Goal: Find specific page/section: Find specific page/section

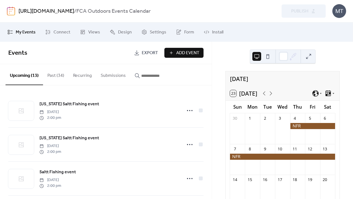
click at [110, 75] on button "Submissions" at bounding box center [113, 74] width 34 height 20
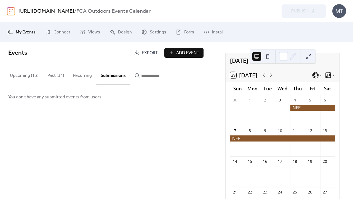
click at [24, 74] on button "Upcoming (13)" at bounding box center [25, 74] width 38 height 20
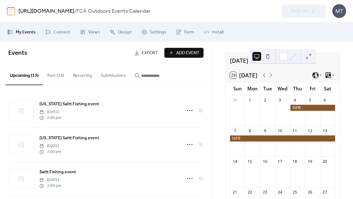
click at [63, 10] on link "[URL][DOMAIN_NAME]" at bounding box center [47, 11] width 56 height 10
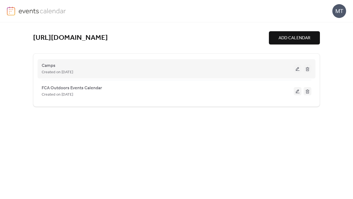
click at [97, 65] on div "Camps Created on [DATE]" at bounding box center [168, 68] width 252 height 13
click at [48, 65] on span "Camps" at bounding box center [49, 65] width 14 height 7
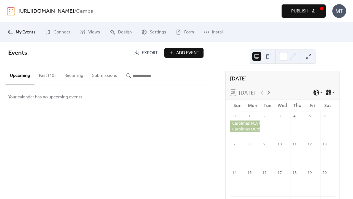
click at [51, 10] on link "[URL][DOMAIN_NAME]" at bounding box center [47, 11] width 56 height 10
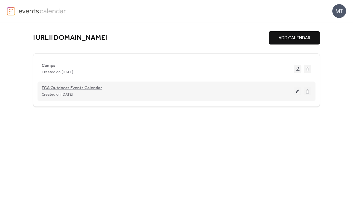
click at [72, 87] on span "FCA Outdoors Events Calendar" at bounding box center [72, 88] width 60 height 7
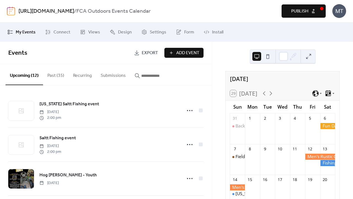
click at [113, 75] on button "Submissions" at bounding box center [113, 74] width 34 height 20
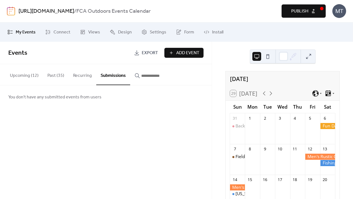
click at [25, 77] on button "Upcoming (12)" at bounding box center [25, 74] width 38 height 20
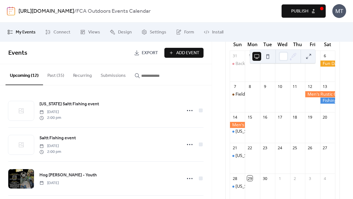
scroll to position [96, 0]
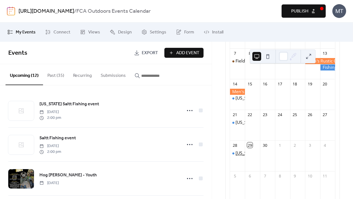
click at [240, 150] on div "[US_STATE] Saltt Fishing event" at bounding box center [266, 153] width 61 height 6
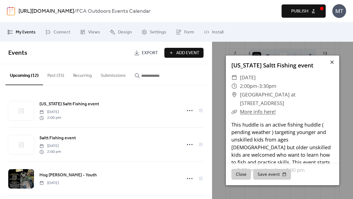
click at [332, 62] on icon at bounding box center [332, 61] width 3 height 3
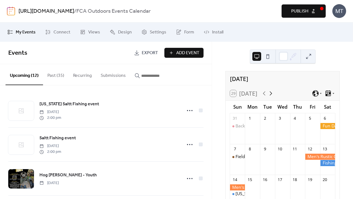
scroll to position [0, 0]
click at [272, 91] on icon at bounding box center [271, 93] width 2 height 4
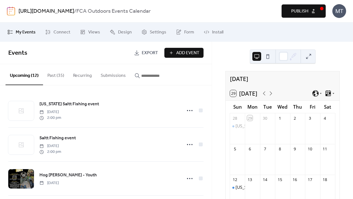
click at [53, 10] on link "[URL][DOMAIN_NAME]" at bounding box center [47, 11] width 56 height 10
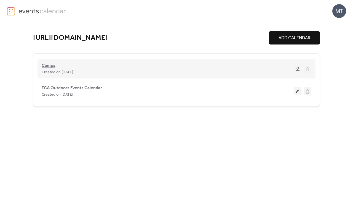
click at [50, 67] on span "Camps" at bounding box center [49, 65] width 14 height 7
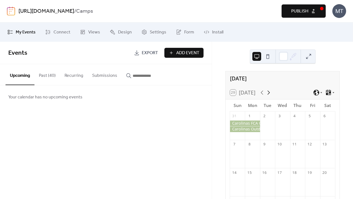
click at [269, 89] on icon at bounding box center [269, 92] width 7 height 7
click at [23, 75] on button "Upcoming" at bounding box center [20, 74] width 29 height 21
click at [64, 9] on link "[URL][DOMAIN_NAME]" at bounding box center [47, 11] width 56 height 10
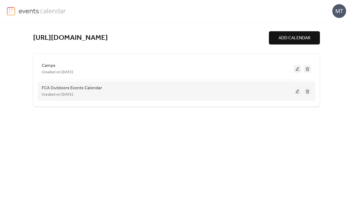
click at [73, 94] on span "Created on [DATE]" at bounding box center [57, 94] width 31 height 7
click at [70, 87] on span "FCA Outdoors Events Calendar" at bounding box center [72, 88] width 60 height 7
